Goal: Register for event/course

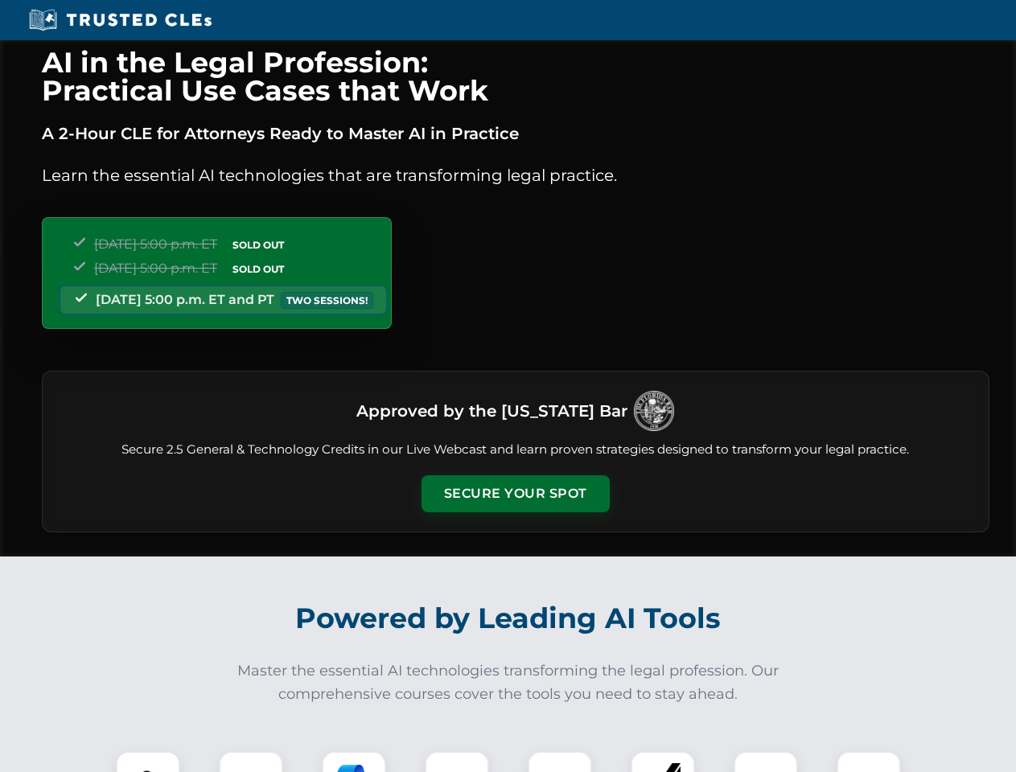
click at [515, 494] on button "Secure Your Spot" at bounding box center [515, 493] width 188 height 37
click at [148, 762] on img at bounding box center [148, 783] width 47 height 47
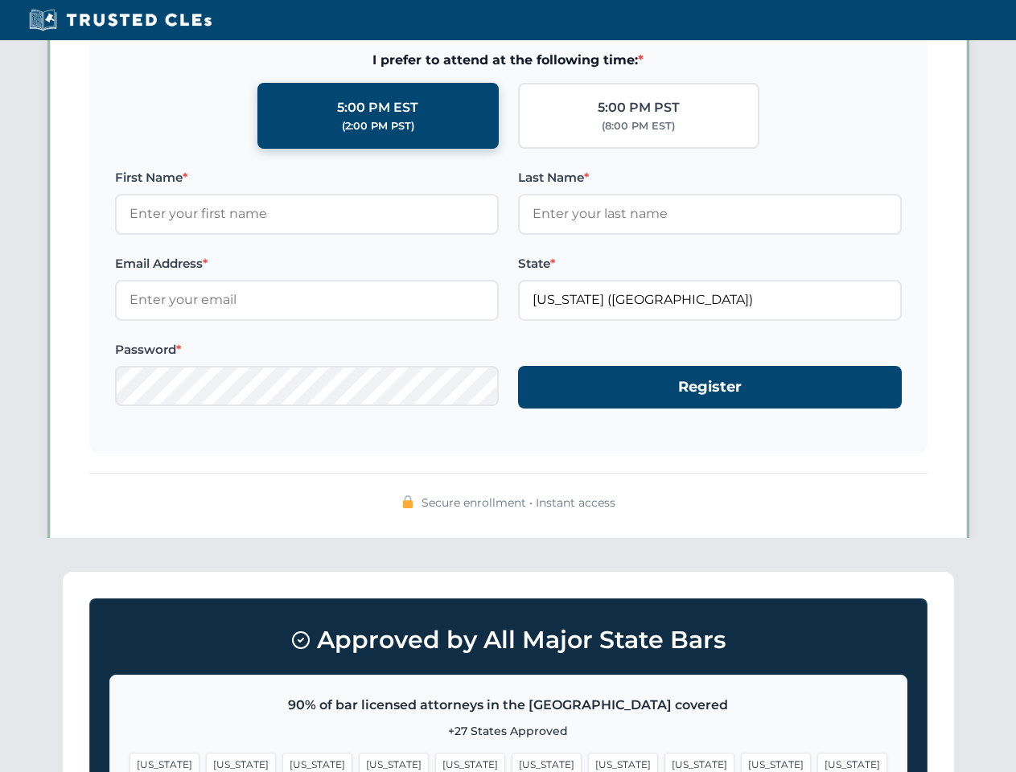
click at [588, 762] on span "[US_STATE]" at bounding box center [623, 764] width 70 height 23
click at [741, 762] on span "[US_STATE]" at bounding box center [776, 764] width 70 height 23
